Goal: Task Accomplishment & Management: Manage account settings

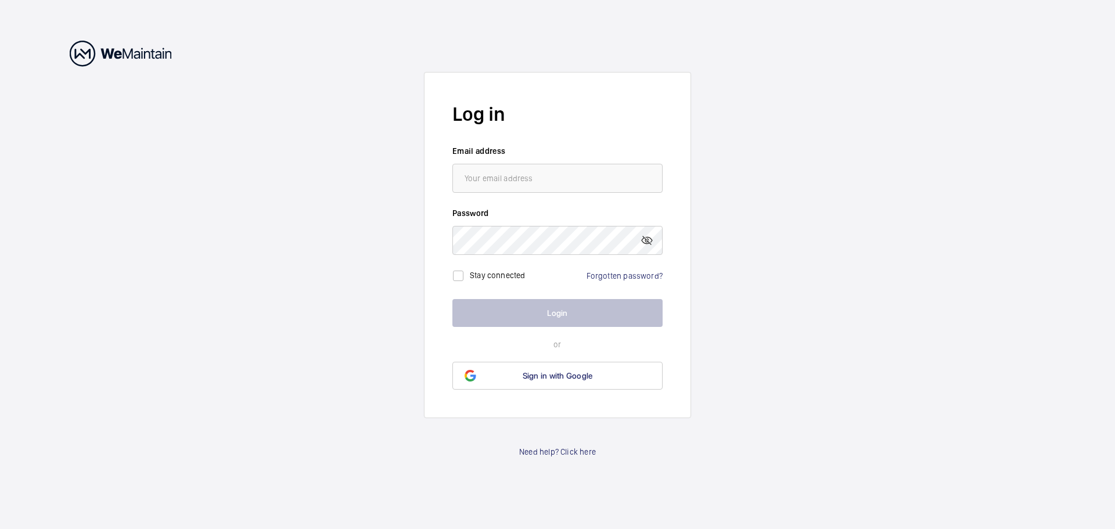
click at [596, 208] on label "Password" at bounding box center [557, 213] width 210 height 12
click at [593, 185] on input "email" at bounding box center [557, 178] width 210 height 29
type input "[EMAIL_ADDRESS][DOMAIN_NAME]"
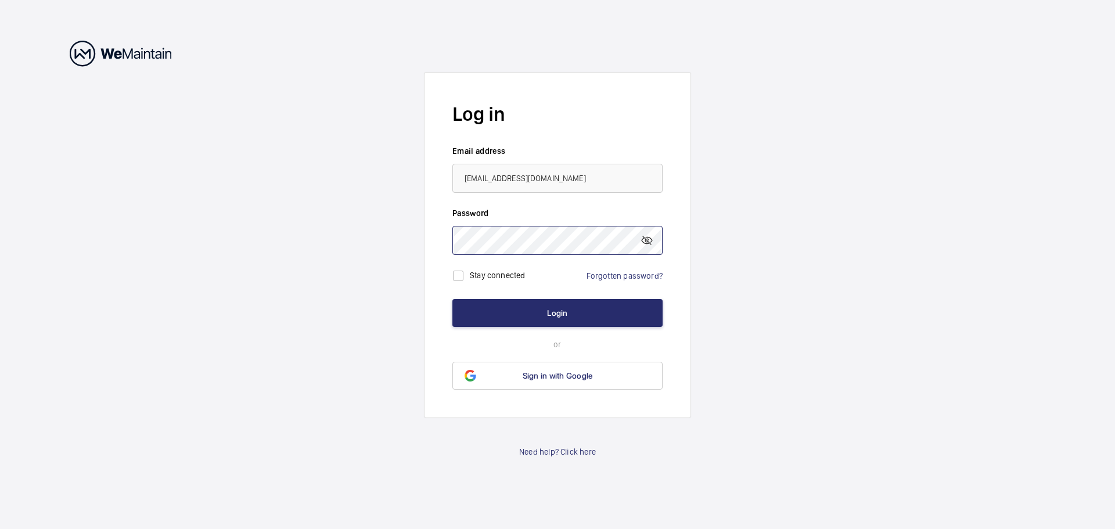
click at [452, 299] on button "Login" at bounding box center [557, 313] width 210 height 28
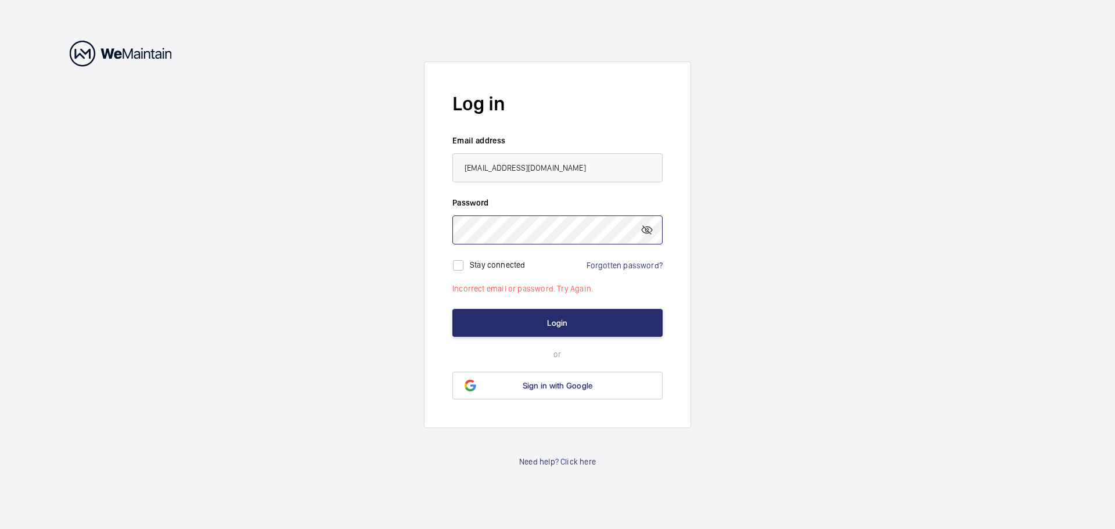
click at [222, 215] on wm-front-auth-container "Log in Email address [EMAIL_ADDRESS][DOMAIN_NAME] Password Stay connected Forgo…" at bounding box center [557, 264] width 1115 height 529
click at [452, 309] on button "Login" at bounding box center [557, 323] width 210 height 28
